Goal: Participate in discussion: Engage in conversation with other users on a specific topic

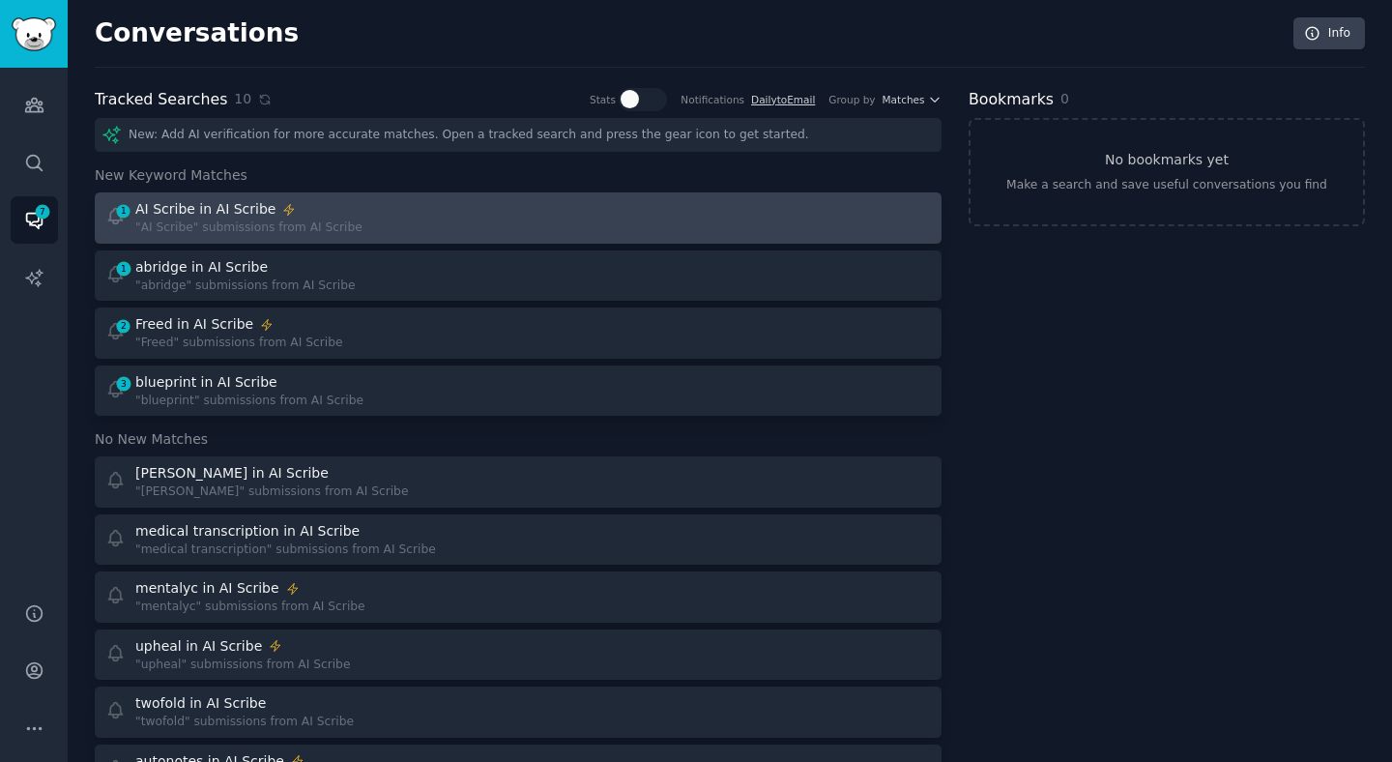
click at [221, 218] on div "AI Scribe in AI Scribe" at bounding box center [205, 209] width 140 height 20
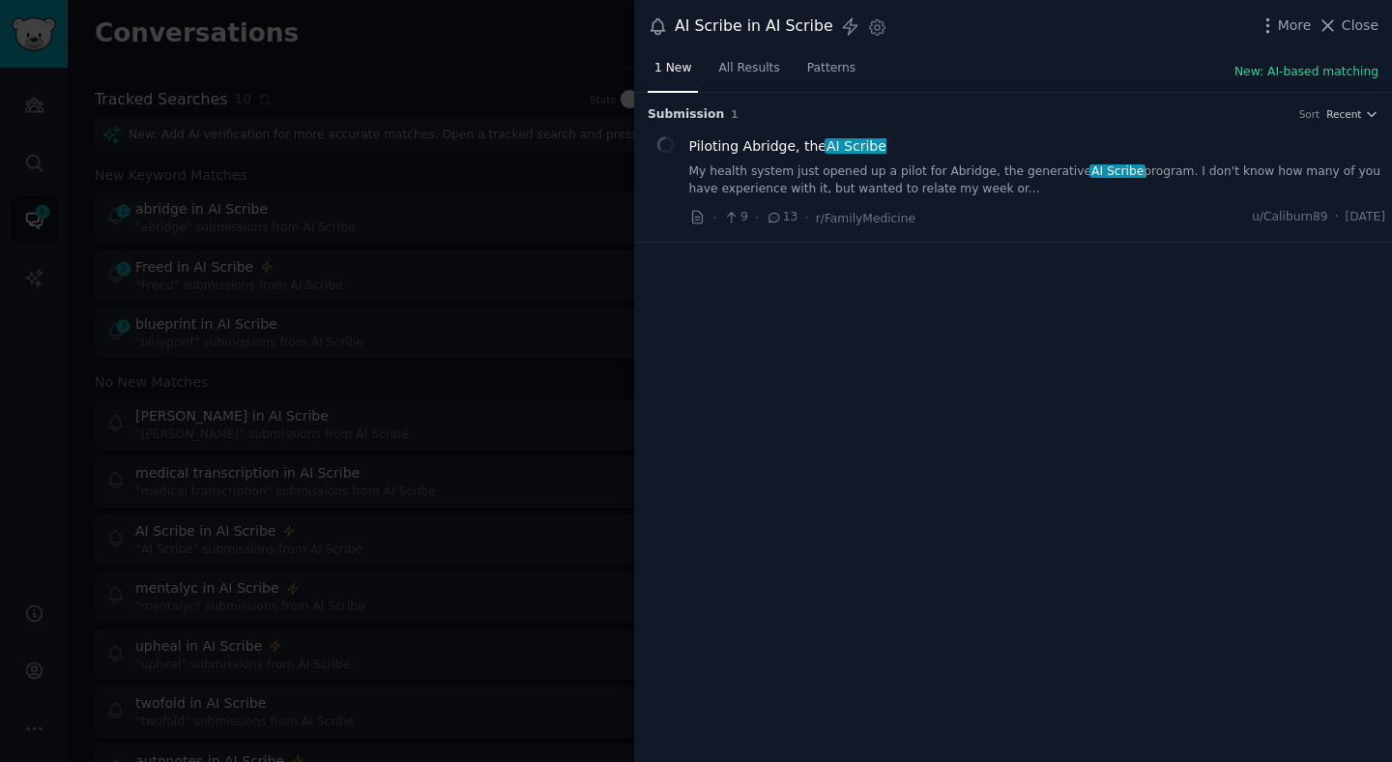
click at [845, 189] on link "My health system just opened up a pilot for Abridge, the generative AI Scribe p…" at bounding box center [1037, 180] width 697 height 34
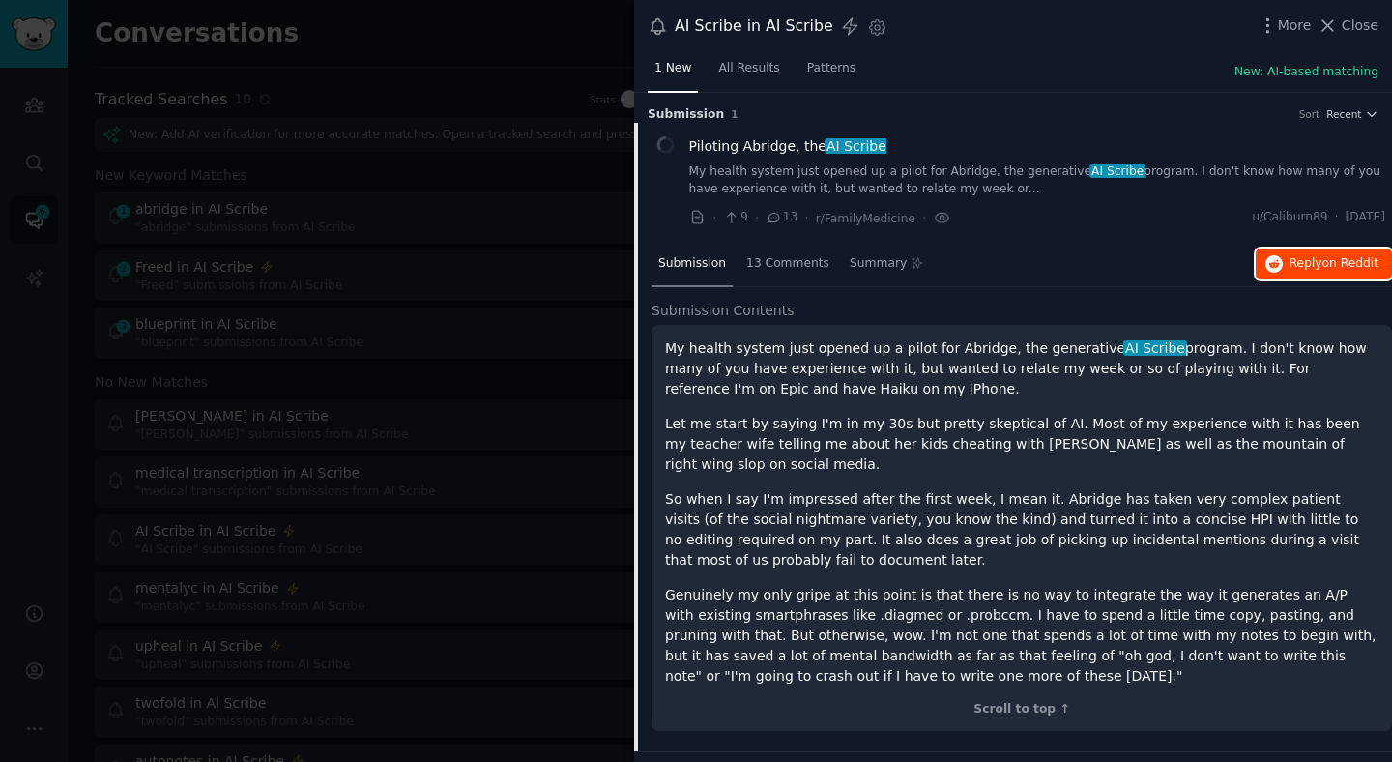
click at [1322, 266] on span "Reply on Reddit" at bounding box center [1334, 263] width 89 height 17
click at [446, 405] on div at bounding box center [696, 381] width 1392 height 762
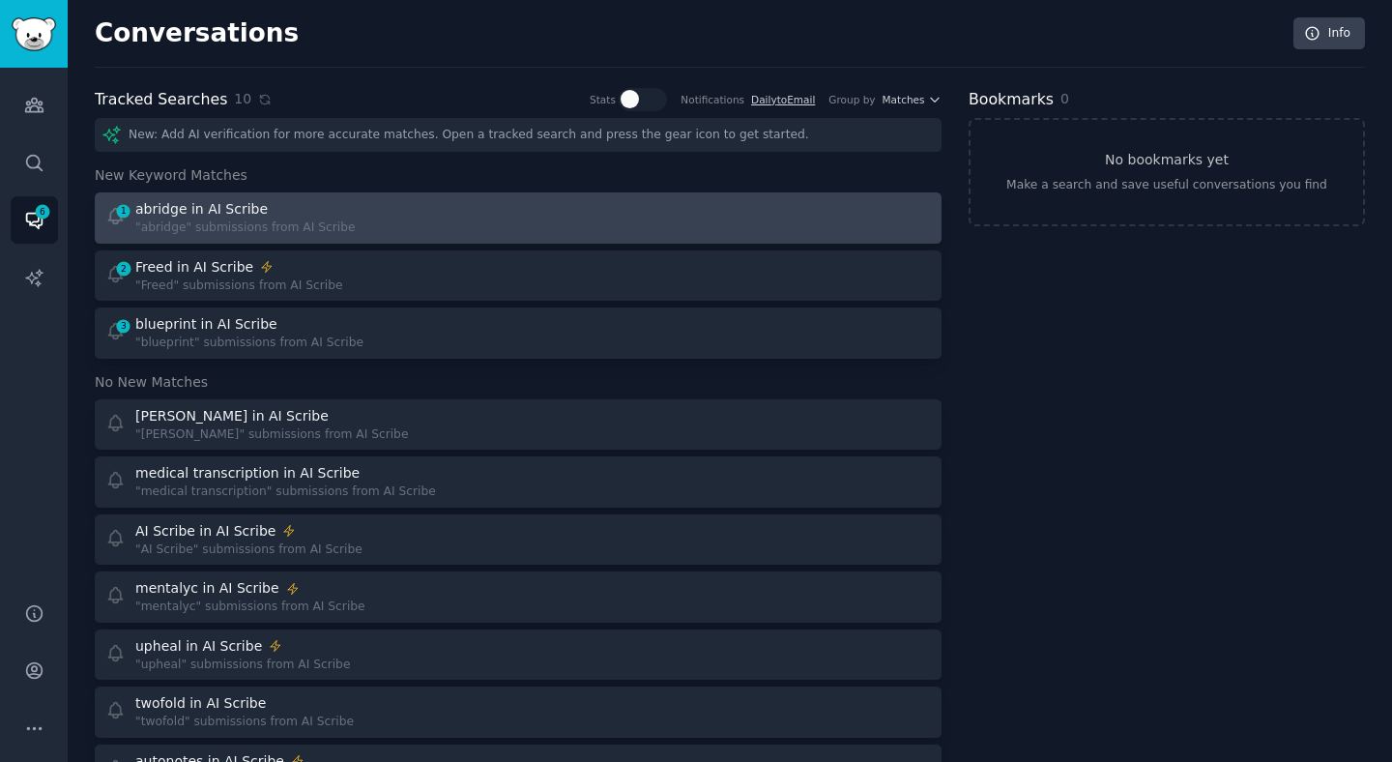
click at [296, 221] on div ""abridge" submissions from AI Scribe" at bounding box center [245, 227] width 220 height 17
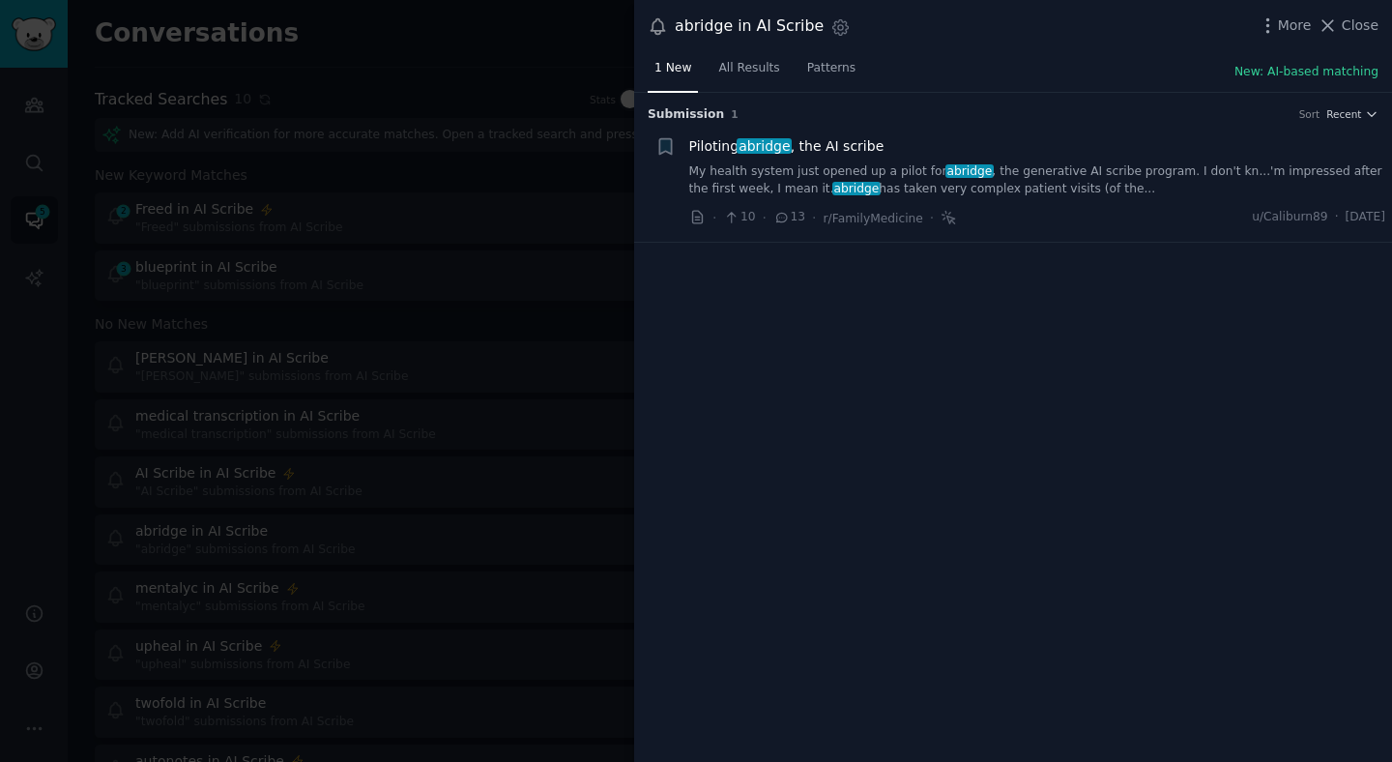
click at [361, 160] on div at bounding box center [696, 381] width 1392 height 762
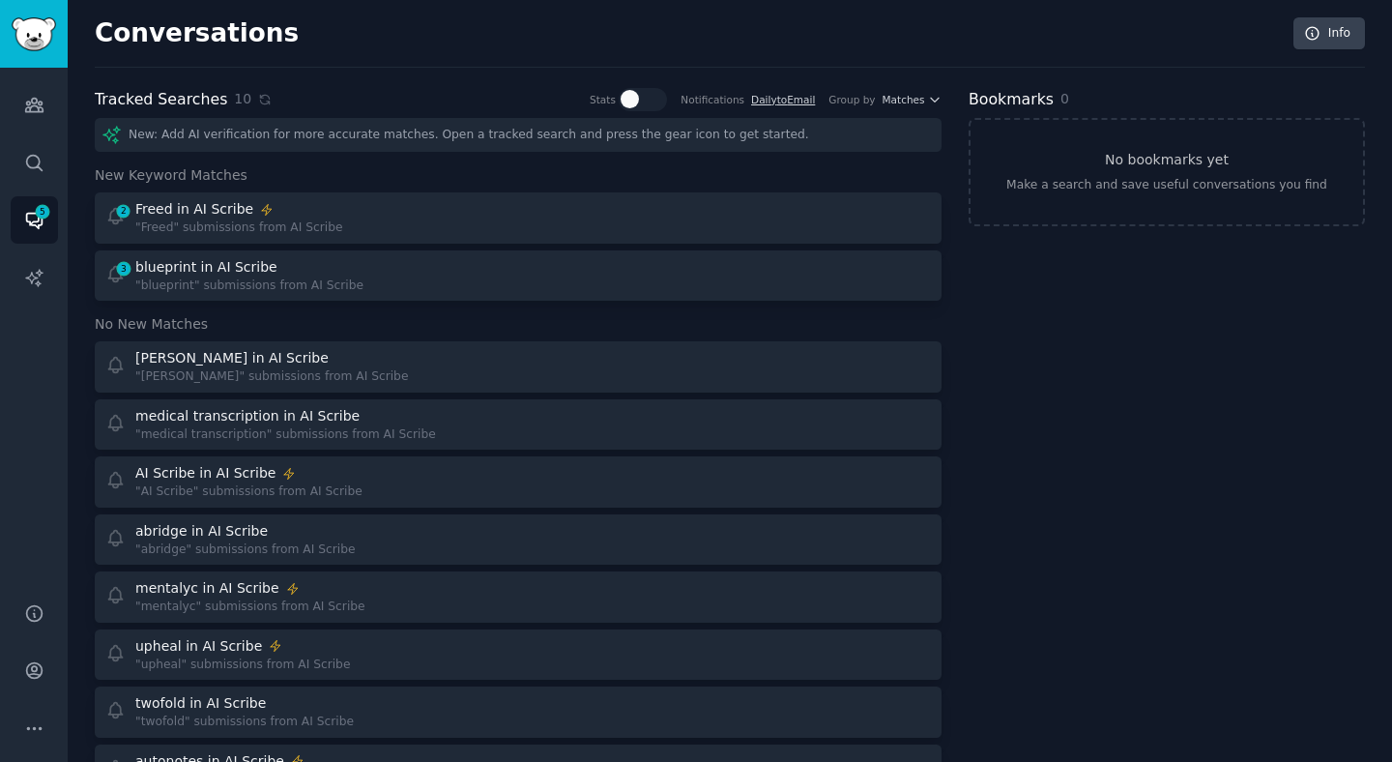
click at [317, 243] on div "2 Freed in AI Scribe "Freed" submissions from AI Scribe 3 blueprint in AI Scrib…" at bounding box center [518, 246] width 847 height 108
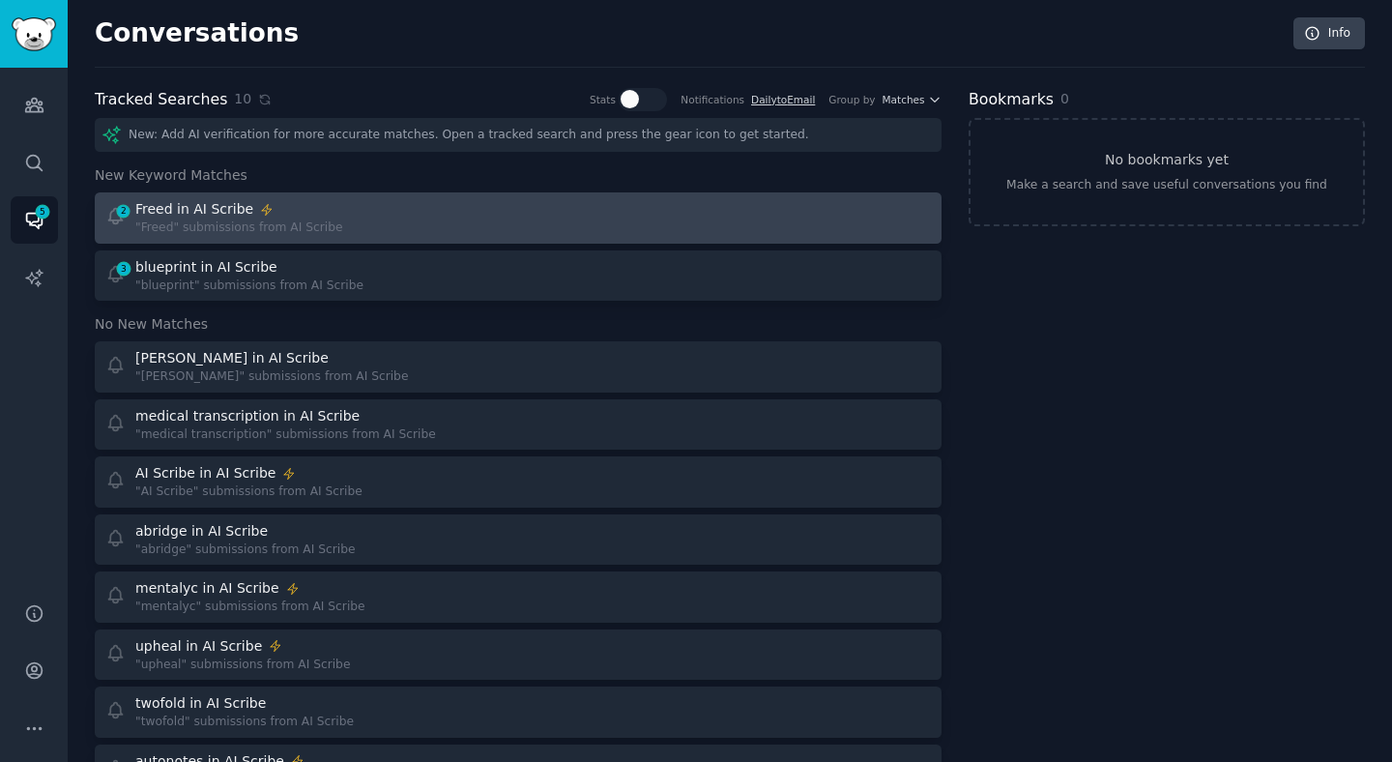
click at [317, 239] on link "2 Freed in AI Scribe "Freed" submissions from AI Scribe" at bounding box center [518, 217] width 847 height 51
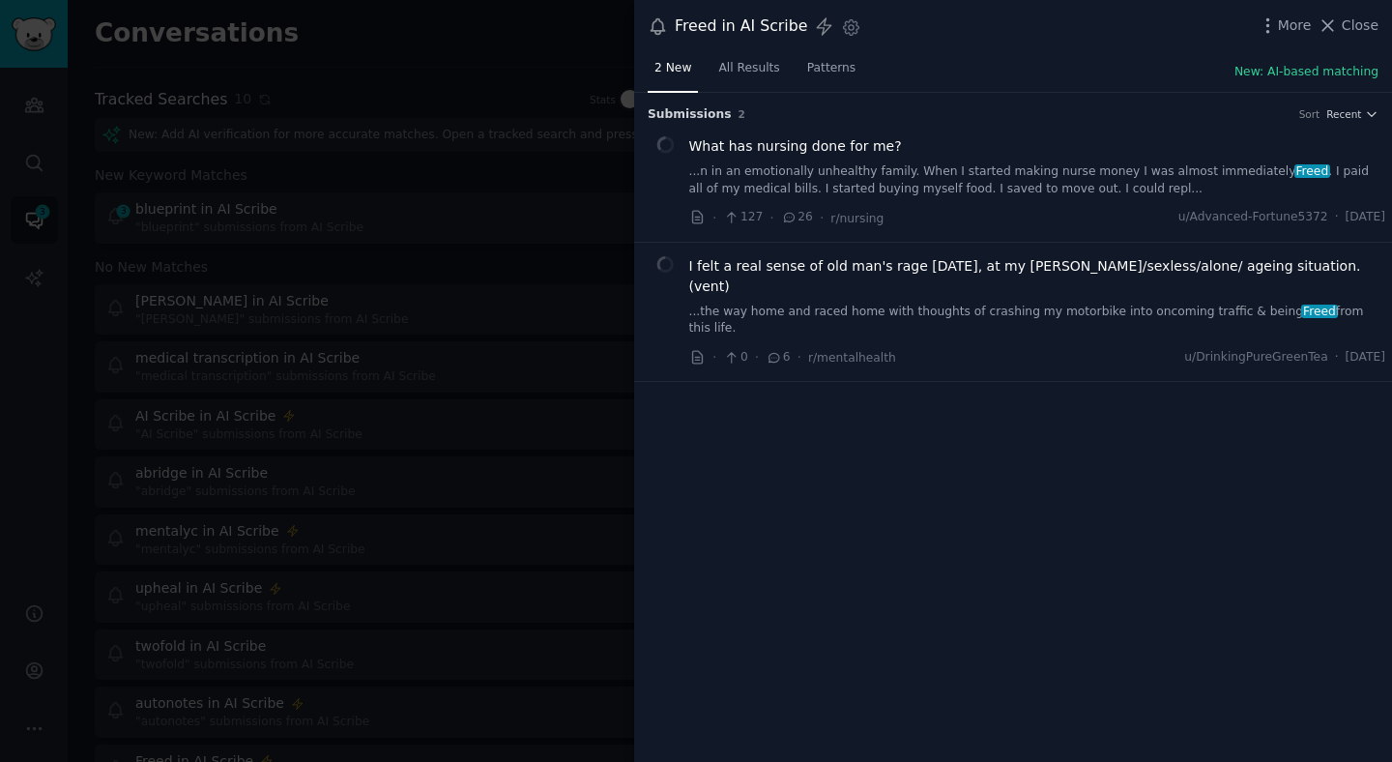
click at [339, 211] on div at bounding box center [696, 381] width 1392 height 762
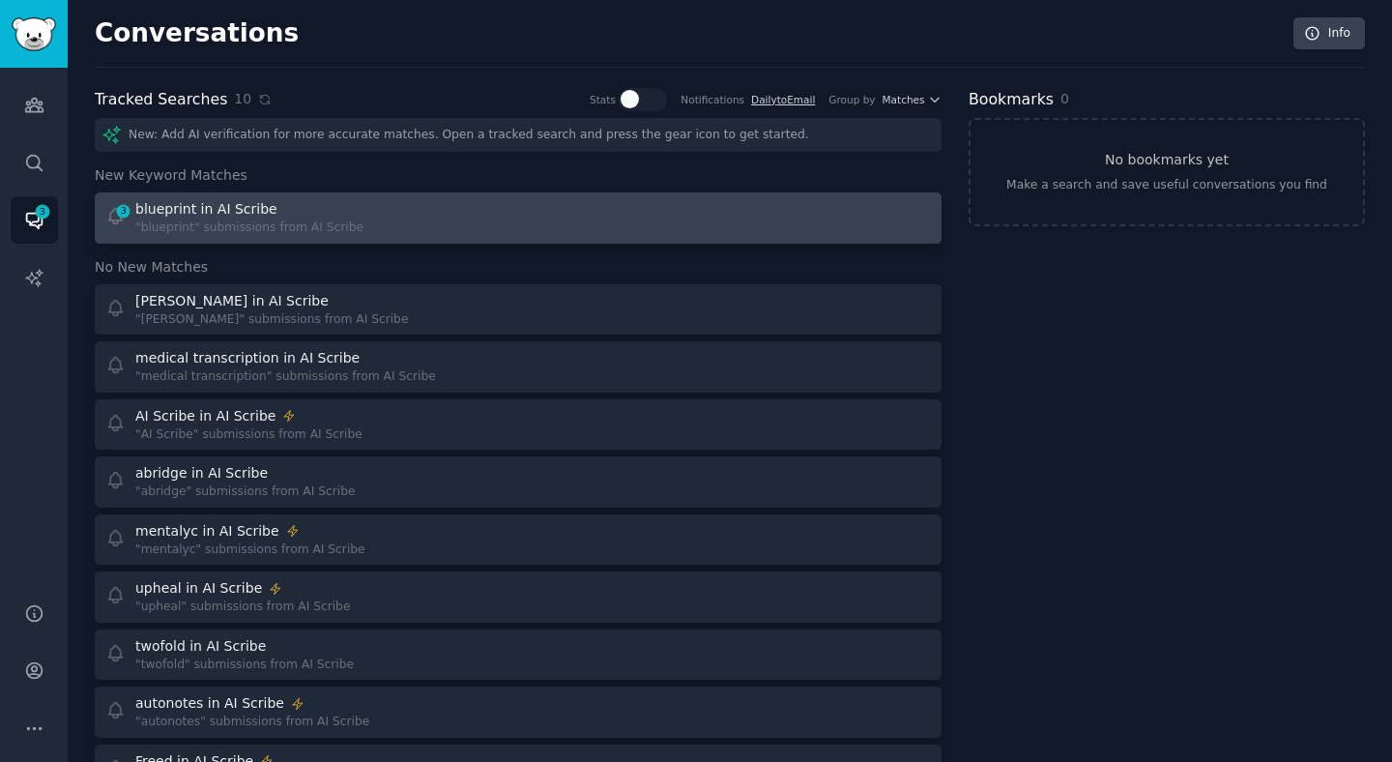
click at [335, 226] on div ""blueprint" submissions from AI Scribe" at bounding box center [249, 227] width 228 height 17
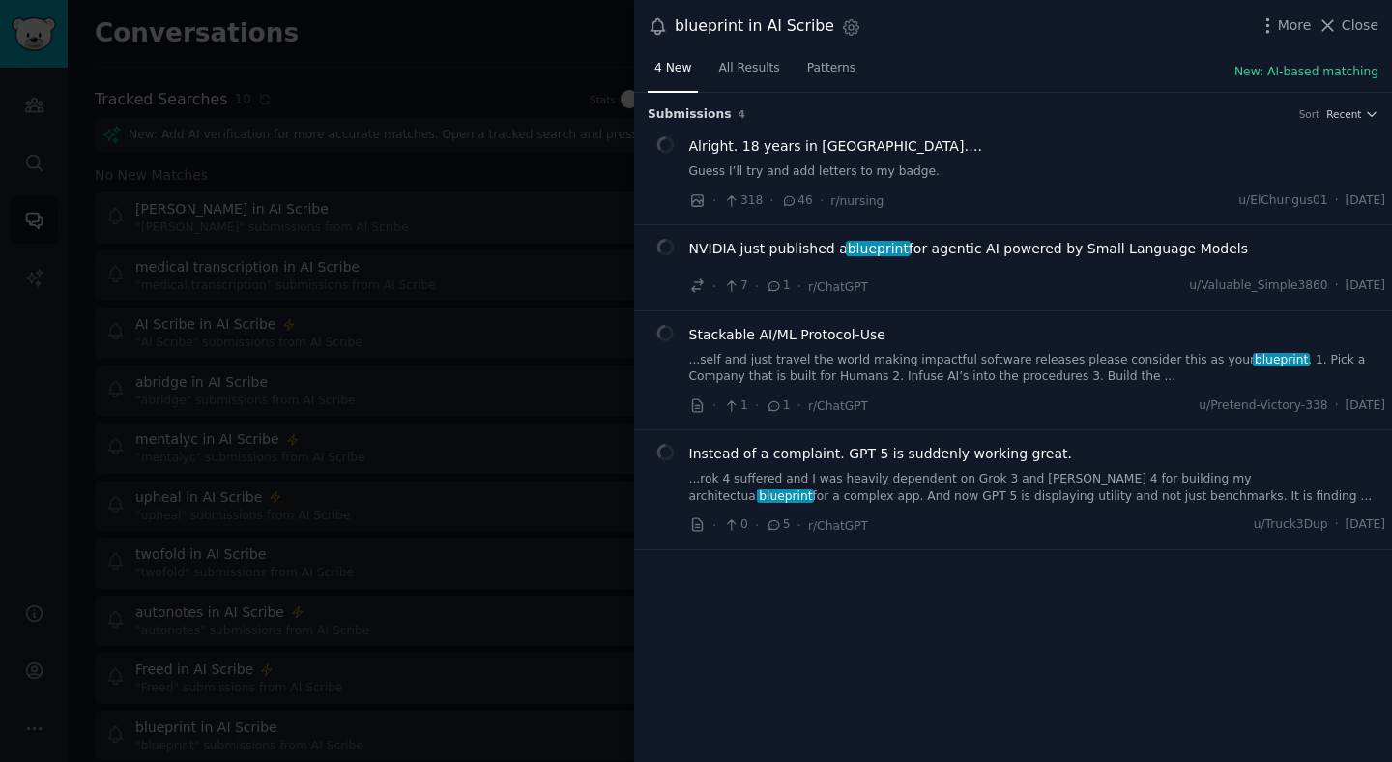
click at [211, 75] on div at bounding box center [696, 381] width 1392 height 762
